Goal: Task Accomplishment & Management: Complete application form

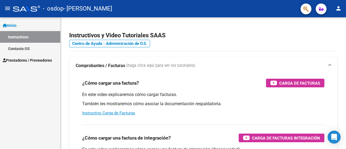
click at [43, 61] on span "Prestadores / Proveedores" at bounding box center [27, 60] width 49 height 6
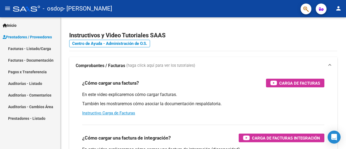
click at [31, 47] on link "Facturas - Listado/Carga" at bounding box center [30, 49] width 60 height 12
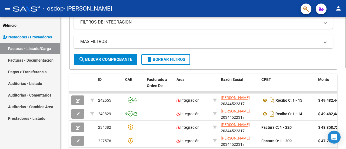
scroll to position [27, 0]
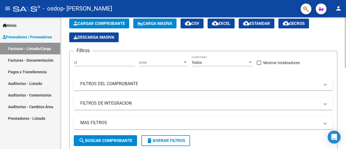
click at [97, 23] on span "Cargar Comprobante" at bounding box center [99, 23] width 51 height 5
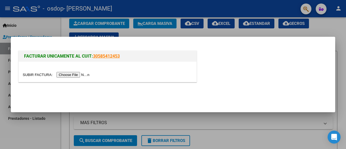
click at [79, 75] on input "file" at bounding box center [57, 75] width 68 height 6
click at [42, 22] on div at bounding box center [173, 74] width 346 height 149
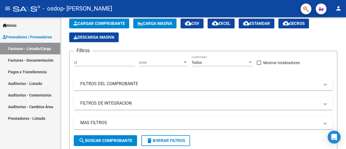
click at [39, 61] on link "Facturas - Documentación" at bounding box center [30, 60] width 60 height 12
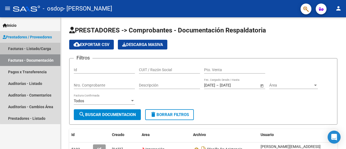
click at [39, 45] on link "Facturas - Listado/Carga" at bounding box center [30, 49] width 60 height 12
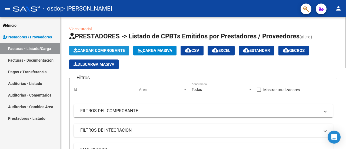
click at [119, 50] on span "Cargar Comprobante" at bounding box center [99, 50] width 51 height 5
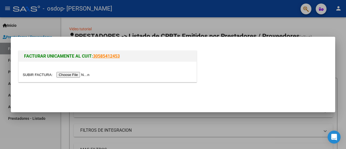
click at [151, 27] on div at bounding box center [173, 74] width 346 height 149
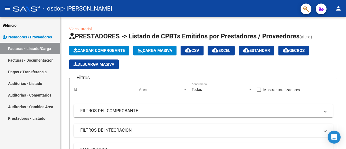
click at [26, 58] on link "Facturas - Documentación" at bounding box center [30, 60] width 60 height 12
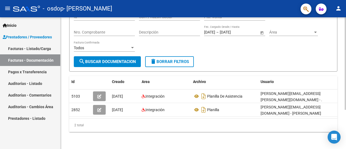
scroll to position [55, 0]
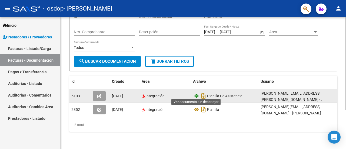
click at [196, 95] on icon at bounding box center [196, 96] width 7 height 6
click at [198, 93] on icon at bounding box center [196, 96] width 7 height 6
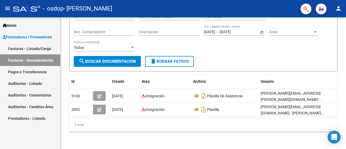
click at [26, 58] on link "Facturas - Documentación" at bounding box center [30, 60] width 60 height 12
click at [26, 71] on link "Pagos x Transferencia" at bounding box center [30, 72] width 60 height 12
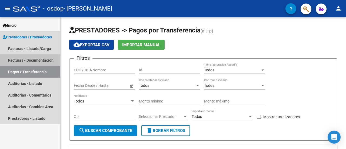
click at [28, 57] on link "Facturas - Documentación" at bounding box center [30, 60] width 60 height 12
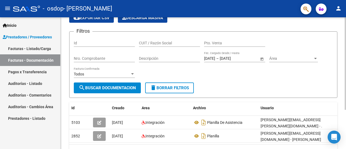
scroll to position [55, 0]
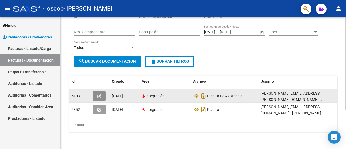
click at [102, 95] on button "button" at bounding box center [99, 96] width 13 height 10
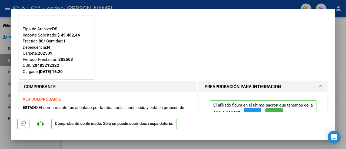
scroll to position [0, 0]
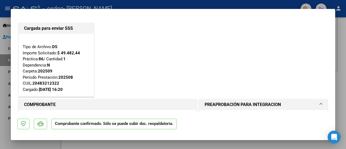
drag, startPoint x: 228, startPoint y: 55, endPoint x: 238, endPoint y: 60, distance: 10.7
click at [229, 55] on div "Cargada para enviar SSS Tipo de Archivo: DS Importe Solicitado: $ 49.482,44 Prá…" at bounding box center [173, 60] width 312 height 77
click at [12, 55] on mat-dialog-content "Cargada para enviar SSS Tipo de Archivo: DS Importe Solicitado: $ 49.482,44 Prá…" at bounding box center [173, 63] width 325 height 97
drag, startPoint x: 1, startPoint y: 64, endPoint x: 0, endPoint y: 81, distance: 16.8
click at [1, 65] on div at bounding box center [173, 74] width 346 height 149
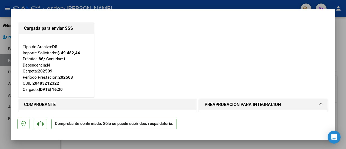
type input "$ 0,00"
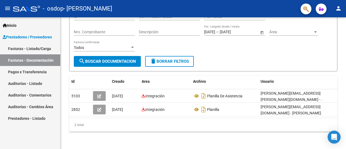
click at [0, 81] on link "Auditorías - Listado" at bounding box center [30, 84] width 60 height 12
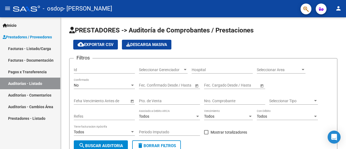
click at [20, 49] on link "Facturas - Listado/Carga" at bounding box center [30, 49] width 60 height 12
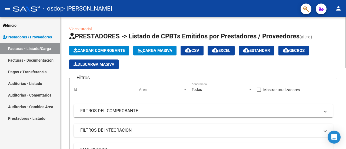
click at [84, 53] on button "Cargar Comprobante" at bounding box center [99, 51] width 60 height 10
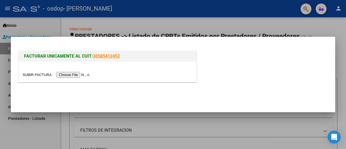
click at [74, 75] on input "file" at bounding box center [57, 75] width 68 height 6
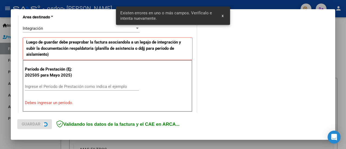
scroll to position [146, 0]
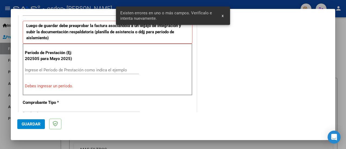
click at [88, 69] on input "Ingrese el Período de Prestación como indica el ejemplo" at bounding box center [82, 70] width 114 height 5
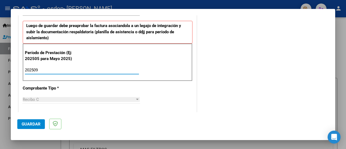
type input "202509"
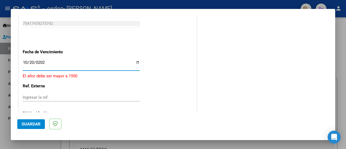
type input "[DATE]"
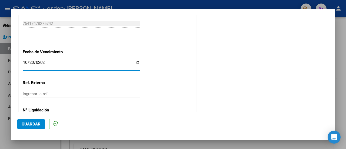
scroll to position [391, 0]
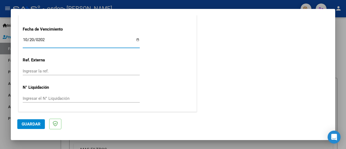
click at [76, 100] on input "Ingresar el N° Liquidación" at bounding box center [81, 98] width 117 height 5
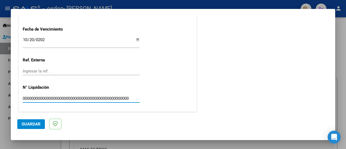
scroll to position [0, 0]
type input "0"
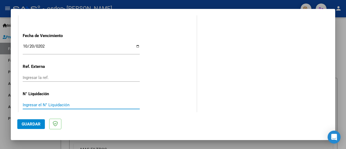
scroll to position [391, 0]
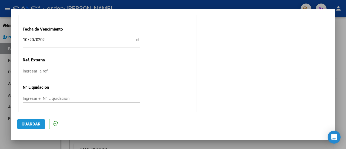
click at [28, 125] on span "Guardar" at bounding box center [31, 124] width 19 height 5
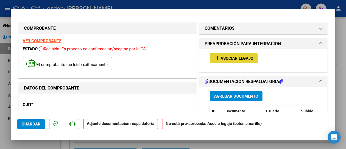
click at [234, 58] on span "Asociar Legajo" at bounding box center [237, 58] width 33 height 5
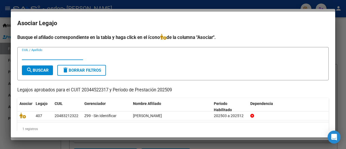
scroll to position [9, 0]
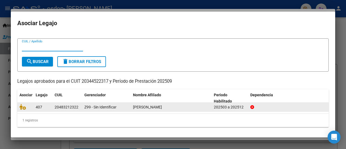
click at [101, 109] on div "Z99 - Sin Identificar" at bounding box center [106, 107] width 44 height 6
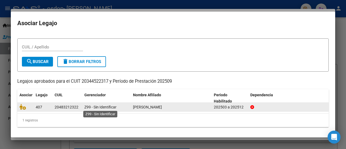
click at [101, 106] on span "Z99 - Sin Identificar" at bounding box center [100, 107] width 32 height 4
click at [98, 105] on span "Z99 - Sin Identificar" at bounding box center [100, 107] width 32 height 4
click at [99, 106] on span "Z99 - Sin Identificar" at bounding box center [100, 107] width 32 height 4
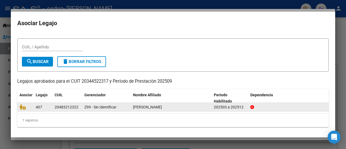
click at [34, 105] on datatable-body-cell "407" at bounding box center [43, 107] width 19 height 8
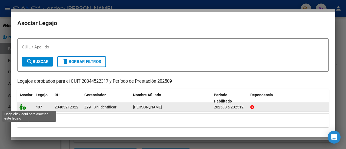
click at [23, 106] on icon at bounding box center [22, 107] width 6 height 6
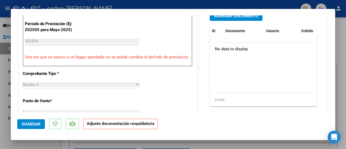
scroll to position [135, 0]
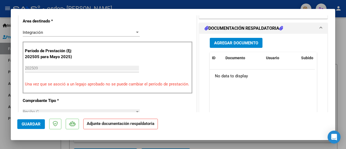
click at [225, 43] on span "Agregar Documento" at bounding box center [236, 43] width 44 height 5
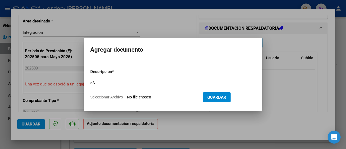
type input "a"
type input "PLANILLA DE ASISTENCIA"
click at [191, 97] on input "Seleccionar Archivo" at bounding box center [163, 97] width 72 height 5
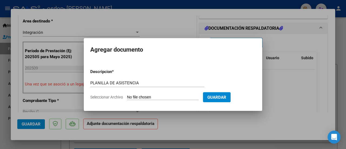
type input "C:\fakepath\7bbcc76f-6edf-463b-88a6-ae78d26695f6~1.jpg"
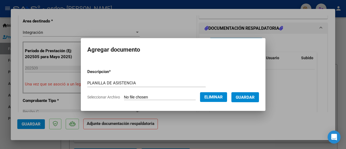
drag, startPoint x: 277, startPoint y: 97, endPoint x: 262, endPoint y: 98, distance: 15.2
click at [273, 98] on div at bounding box center [173, 74] width 346 height 149
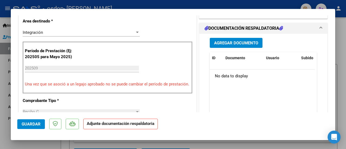
click at [262, 98] on datatable-body "No data to display" at bounding box center [262, 95] width 105 height 50
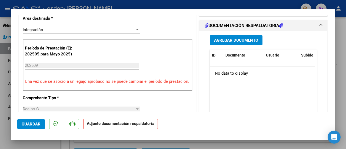
scroll to position [95, 0]
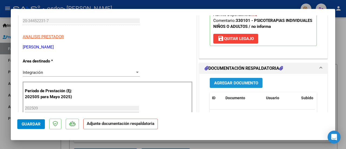
click at [225, 84] on span "Agregar Documento" at bounding box center [236, 83] width 44 height 5
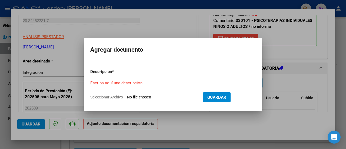
click at [164, 97] on input "Seleccionar Archivo" at bounding box center [163, 97] width 72 height 5
type input "C:\fakepath\7bbcc76f-6edf-463b-88a6-ae78d26695f6~1.jpg"
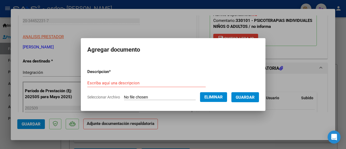
click at [139, 84] on input "Escriba aquí una descripcion" at bounding box center [146, 83] width 118 height 5
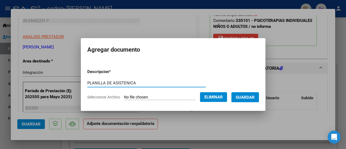
type input "PLANILLA DE ASISTENICA"
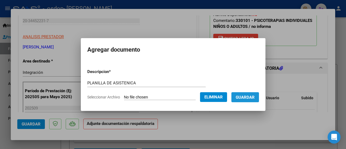
click at [255, 95] on span "Guardar" at bounding box center [245, 97] width 19 height 5
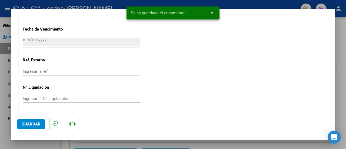
scroll to position [393, 0]
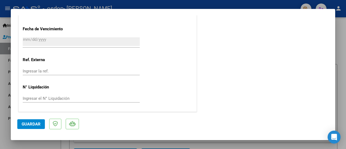
click at [22, 123] on span "Guardar" at bounding box center [31, 124] width 19 height 5
click at [22, 129] on mat-dialog-actions "Guardar" at bounding box center [173, 122] width 312 height 21
click at [27, 124] on span "Guardar" at bounding box center [31, 124] width 19 height 5
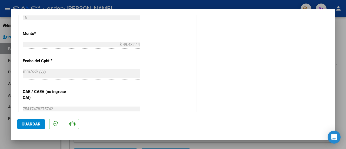
click at [212, 14] on mat-dialog-container "COMPROBANTE VER COMPROBANTE ESTADO: Recibida. En proceso de confirmacion/acepta…" at bounding box center [173, 74] width 325 height 131
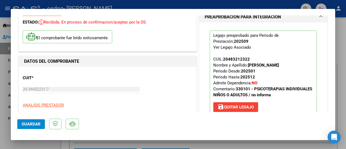
scroll to position [0, 0]
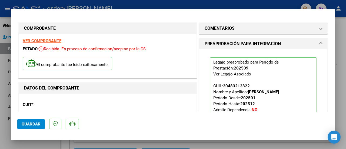
click at [31, 123] on span "Guardar" at bounding box center [31, 124] width 19 height 5
click at [1, 19] on div at bounding box center [173, 74] width 346 height 149
type input "$ 0,00"
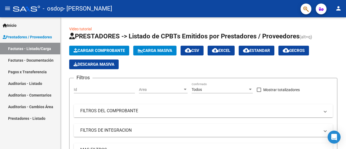
click at [41, 57] on link "Facturas - Documentación" at bounding box center [30, 60] width 60 height 12
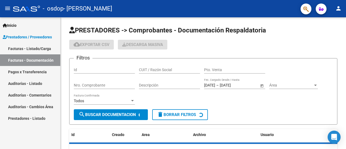
click at [42, 48] on link "Facturas - Listado/Carga" at bounding box center [30, 49] width 60 height 12
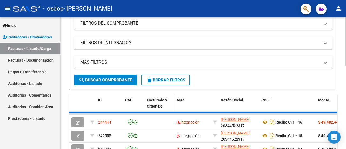
scroll to position [108, 0]
